Goal: Information Seeking & Learning: Find specific page/section

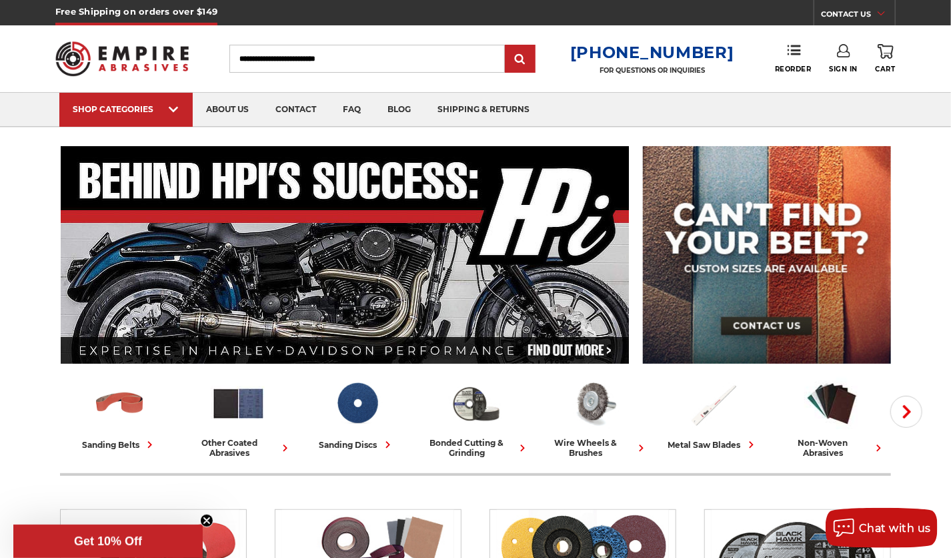
click at [318, 67] on input "Search" at bounding box center [367, 59] width 276 height 28
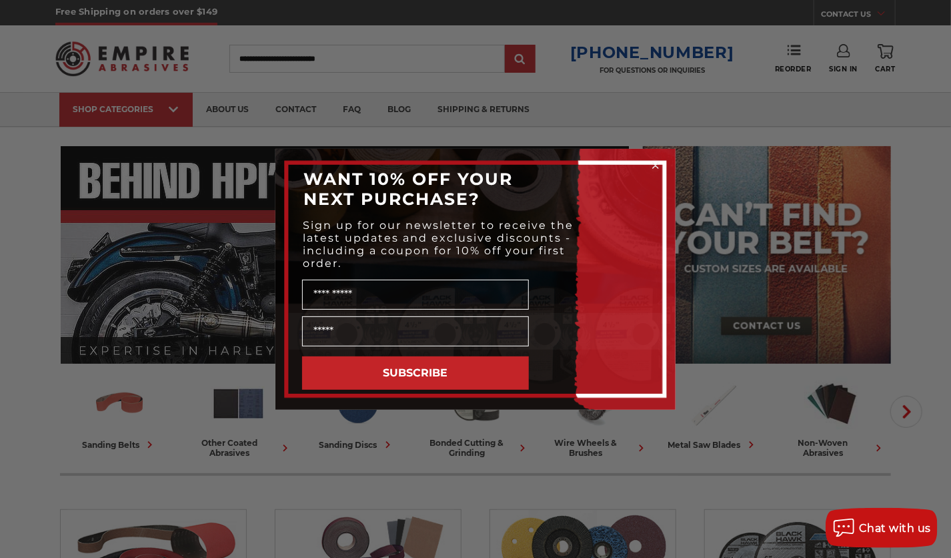
drag, startPoint x: 655, startPoint y: 163, endPoint x: 474, endPoint y: 119, distance: 186.6
click at [654, 163] on icon "Close dialog" at bounding box center [655, 165] width 13 height 13
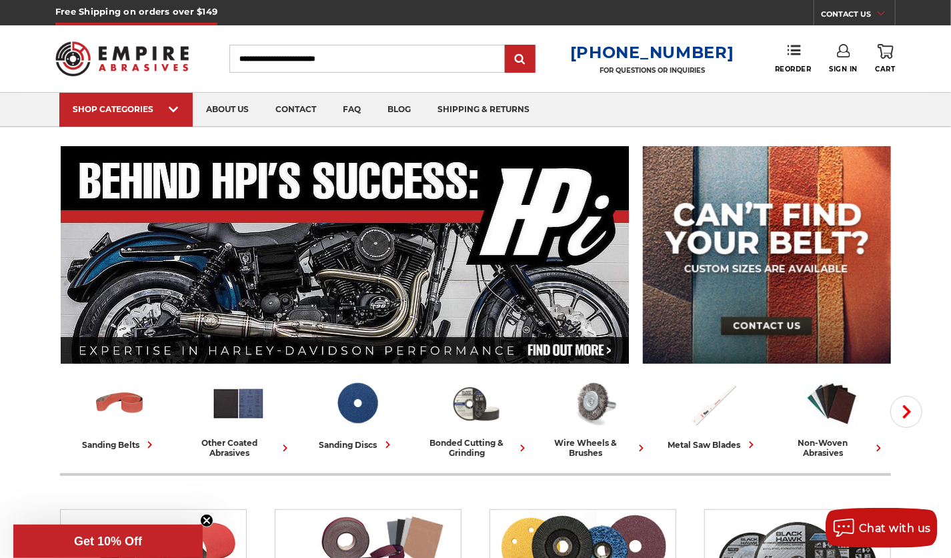
click at [307, 56] on input "Search" at bounding box center [367, 59] width 276 height 28
click at [288, 56] on input "Search" at bounding box center [367, 59] width 276 height 28
type input "*"
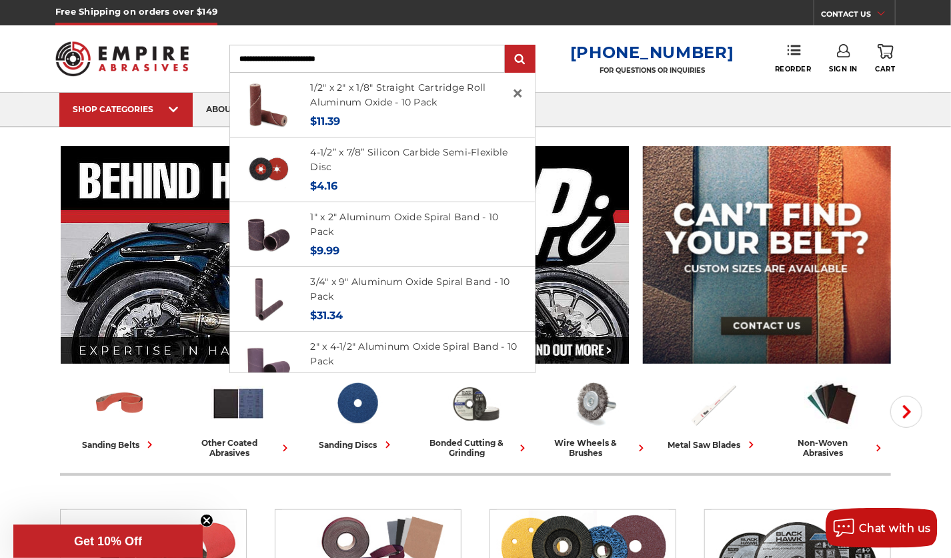
click at [564, 33] on div "Toggle menu Menu Search × 1/2" x 2" x 1/8" Straight Cartridge Roll Aluminum Oxi…" at bounding box center [475, 58] width 841 height 67
click at [221, 57] on div "Toggle menu Menu Search × 1/2" x 2" x 1/8" Straight Cartridge Roll Aluminum Oxi…" at bounding box center [475, 58] width 841 height 67
click at [560, 72] on div "Toggle menu Menu Search × 1/2" x 2" x 1/8" Straight Cartridge Roll Aluminum Oxi…" at bounding box center [475, 58] width 841 height 67
click at [520, 91] on span "×" at bounding box center [518, 93] width 12 height 26
